Goal: Task Accomplishment & Management: Complete application form

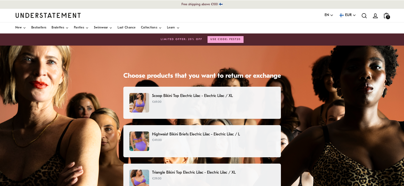
click at [143, 97] on img at bounding box center [138, 102] width 19 height 19
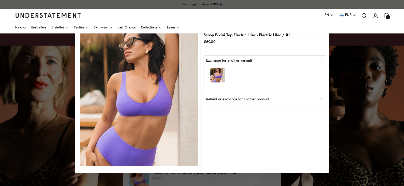
click at [239, 96] on p "Refund or exchange for another product" at bounding box center [237, 99] width 63 height 6
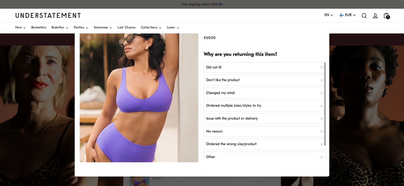
click at [220, 67] on button "Did not fit" at bounding box center [265, 67] width 123 height 11
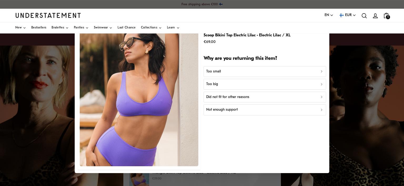
click at [220, 67] on button "Too small" at bounding box center [265, 71] width 123 height 11
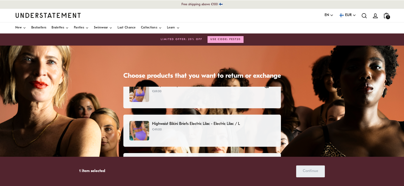
scroll to position [4, 0]
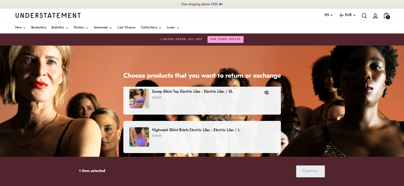
click at [183, 133] on p "€49.00" at bounding box center [213, 135] width 122 height 5
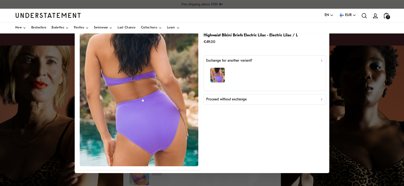
click at [212, 96] on p "Proceed without exchange" at bounding box center [226, 99] width 41 height 6
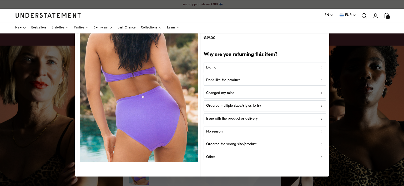
click at [164, 16] on div "Language EN English Deutsch [DEMOGRAPHIC_DATA] Currency EUR [GEOGRAPHIC_DATA] (…" at bounding box center [202, 15] width 374 height 13
click at [355, 86] on div at bounding box center [202, 93] width 404 height 186
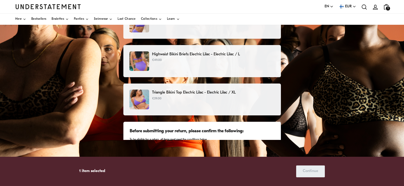
scroll to position [45, 0]
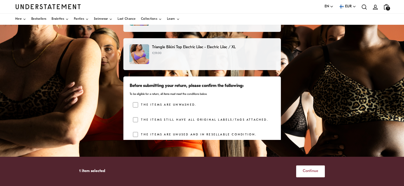
click at [303, 170] on span "Continue" at bounding box center [311, 170] width 16 height 11
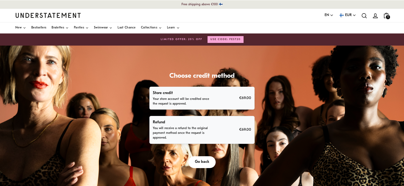
click at [220, 124] on div "Refund You will receive a refund to the original payment method once the reques…" at bounding box center [202, 129] width 98 height 21
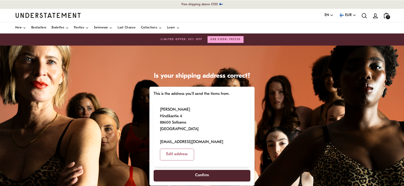
click at [193, 170] on span "Confirm" at bounding box center [202, 175] width 84 height 11
select select "**"
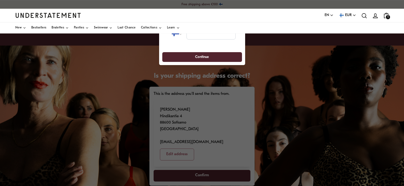
click at [178, 154] on div at bounding box center [202, 93] width 404 height 186
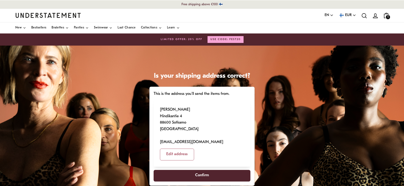
click at [202, 170] on span "Confirm" at bounding box center [202, 175] width 14 height 11
click at [197, 170] on span "Confirm" at bounding box center [202, 175] width 14 height 11
click at [200, 170] on span "Confirm" at bounding box center [202, 175] width 14 height 11
click at [165, 123] on p "[PERSON_NAME] Hindikantie 4 88600 Sotkamo [GEOGRAPHIC_DATA] [EMAIL_ADDRESS][DOM…" at bounding box center [191, 126] width 63 height 39
click at [201, 170] on span "Confirm" at bounding box center [202, 175] width 14 height 11
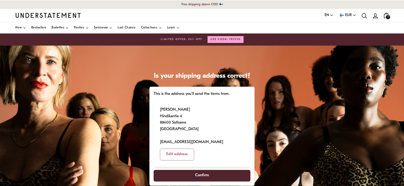
click at [203, 170] on span "Confirm" at bounding box center [202, 175] width 14 height 11
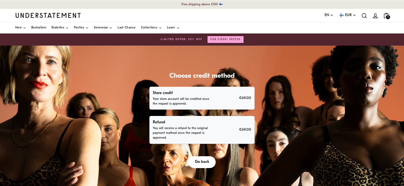
click at [172, 126] on p "You will receive a refund to the original payment method once the request is ap…" at bounding box center [183, 133] width 61 height 14
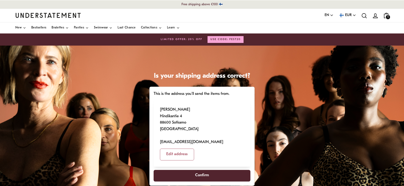
click at [202, 170] on span "Confirm" at bounding box center [202, 175] width 14 height 11
select select "**"
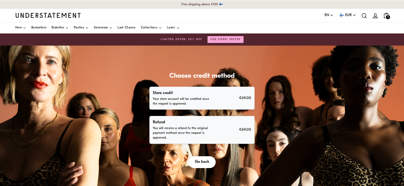
click at [164, 119] on p "Refund" at bounding box center [183, 122] width 61 height 7
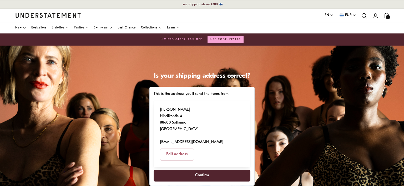
click at [188, 149] on span "Edit address" at bounding box center [176, 154] width 21 height 11
select select "**"
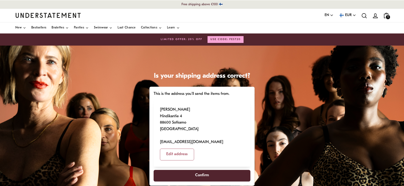
click at [200, 170] on span "Confirm" at bounding box center [202, 175] width 14 height 11
select select "**"
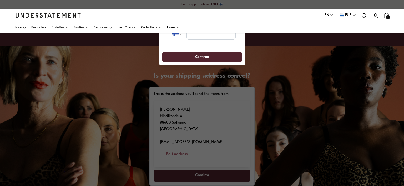
click at [237, 12] on button "button" at bounding box center [240, 15] width 6 height 6
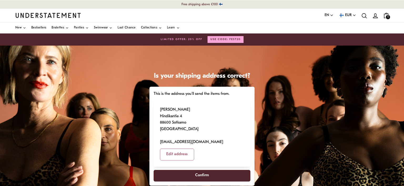
click at [188, 149] on span "Edit address" at bounding box center [176, 154] width 21 height 11
select select "**"
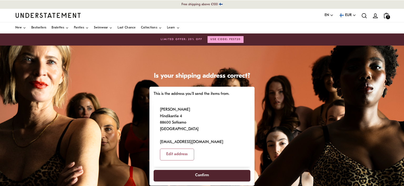
click at [202, 170] on span "Confirm" at bounding box center [202, 175] width 14 height 11
drag, startPoint x: 204, startPoint y: 149, endPoint x: 197, endPoint y: 177, distance: 29.2
click at [197, 177] on div "Is your shipping address correct? This is the address you'll send the items fro…" at bounding box center [202, 141] width 112 height 138
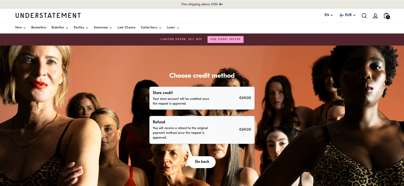
click at [200, 126] on p "You will receive a refund to the original payment method once the request is ap…" at bounding box center [183, 133] width 61 height 14
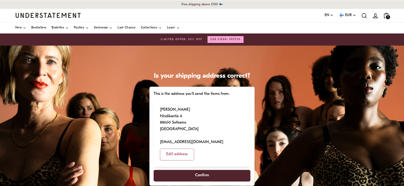
click at [199, 170] on span "Confirm" at bounding box center [202, 175] width 14 height 11
select select "**"
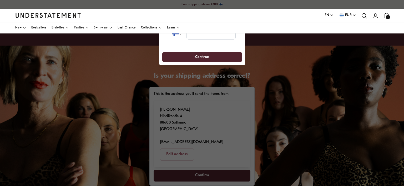
click at [56, 125] on div at bounding box center [202, 93] width 404 height 186
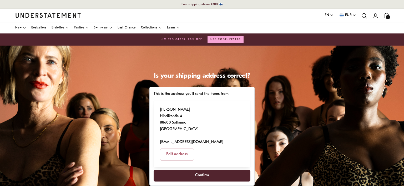
click at [204, 170] on span "Confirm" at bounding box center [202, 175] width 14 height 11
click at [199, 170] on span "Confirm" at bounding box center [202, 175] width 14 height 11
click at [196, 170] on span "Confirm" at bounding box center [202, 175] width 84 height 11
click at [198, 170] on span "Confirm" at bounding box center [202, 175] width 14 height 11
click at [199, 170] on span "Confirm" at bounding box center [202, 175] width 14 height 11
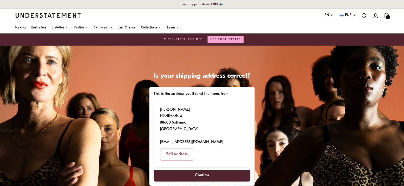
click at [208, 170] on span "Confirm" at bounding box center [202, 175] width 14 height 11
